Goal: Task Accomplishment & Management: Manage account settings

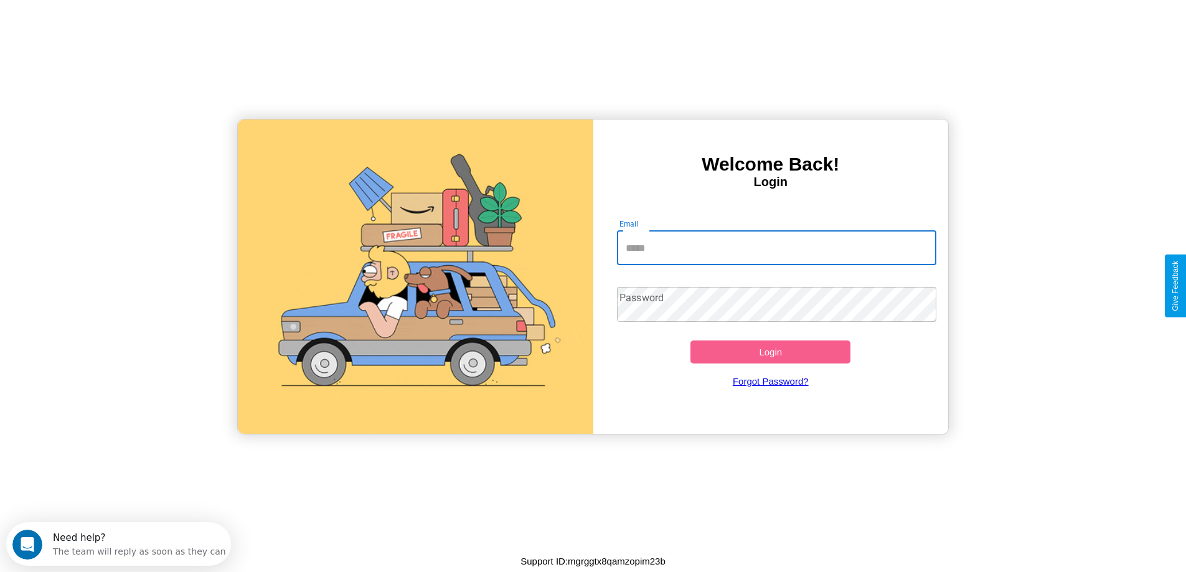
click at [776, 248] on input "Email" at bounding box center [776, 247] width 319 height 35
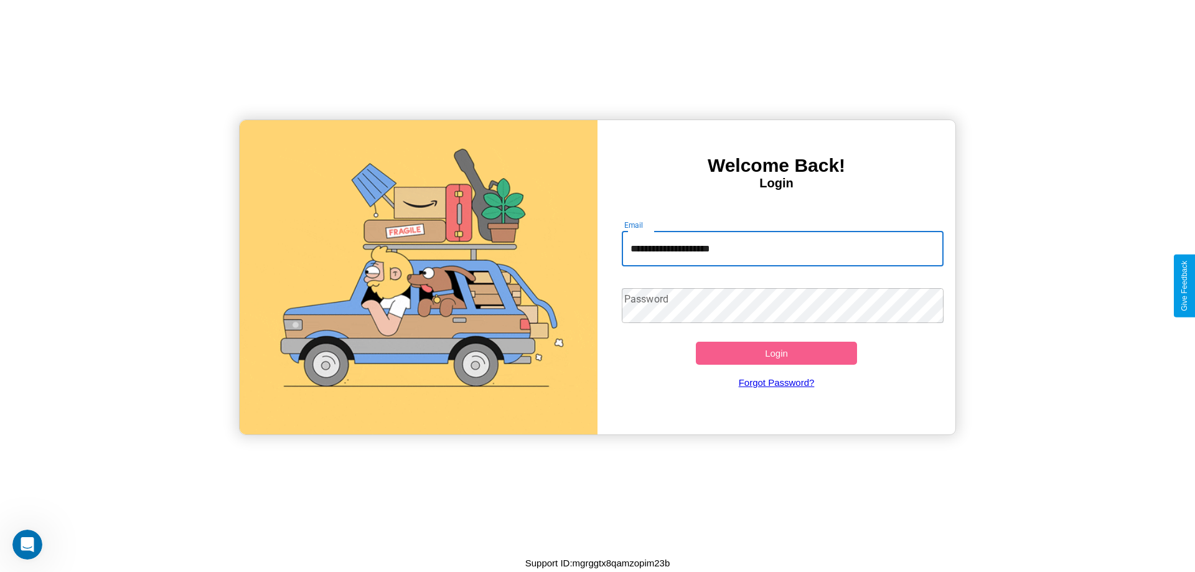
type input "**********"
click at [776, 353] on button "Login" at bounding box center [776, 353] width 161 height 23
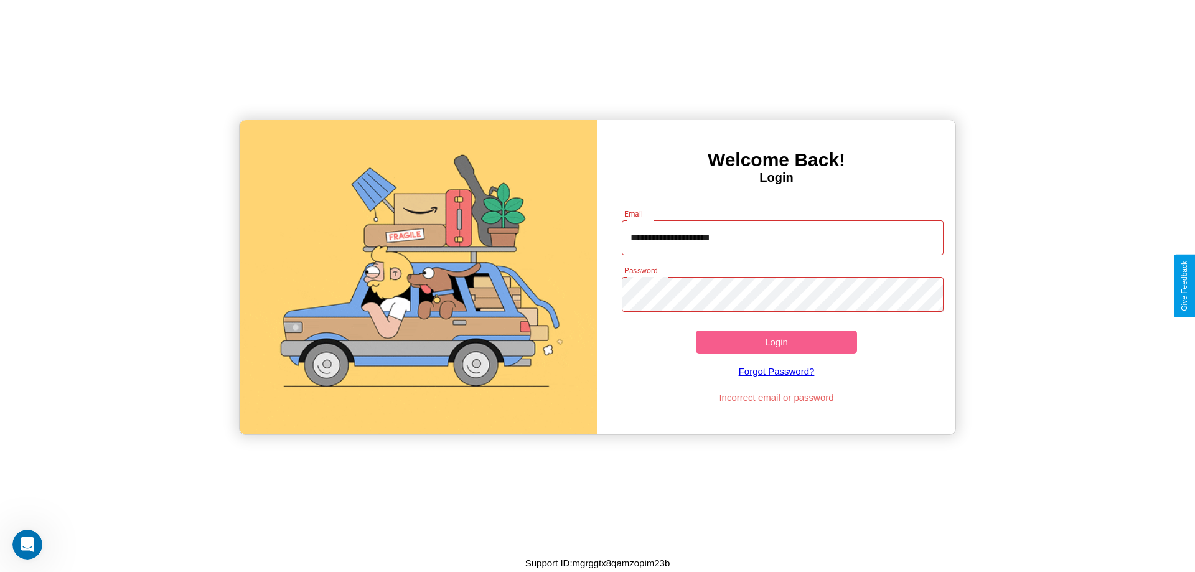
click at [776, 342] on button "Login" at bounding box center [776, 342] width 161 height 23
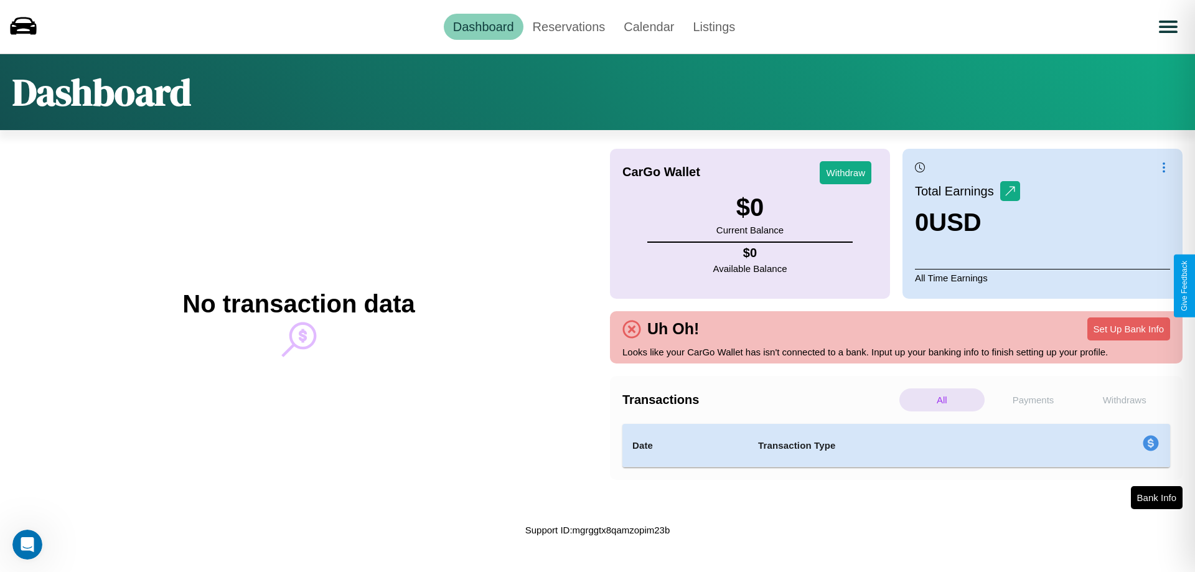
click at [1033, 400] on p "Payments" at bounding box center [1033, 399] width 85 height 23
click at [942, 400] on p "All" at bounding box center [941, 399] width 85 height 23
click at [1033, 400] on p "Payments" at bounding box center [1033, 399] width 85 height 23
click at [1124, 400] on p "Withdraws" at bounding box center [1124, 399] width 85 height 23
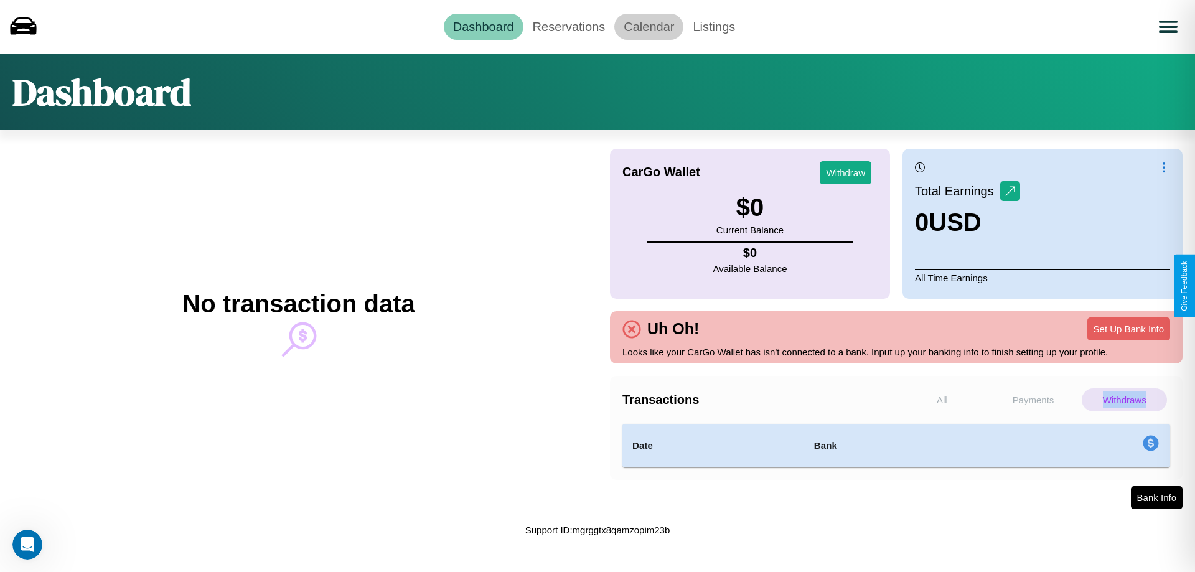
click at [649, 26] on link "Calendar" at bounding box center [648, 27] width 69 height 26
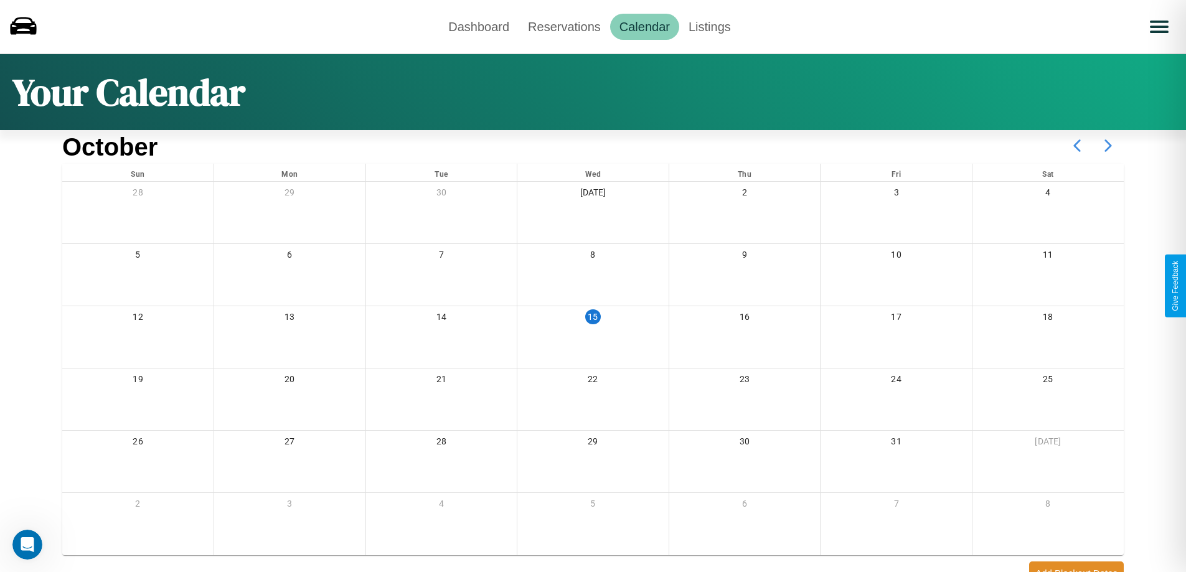
click at [1108, 146] on icon at bounding box center [1107, 145] width 31 height 31
click at [564, 26] on link "Reservations" at bounding box center [565, 27] width 92 height 26
